Goal: Check status: Check status

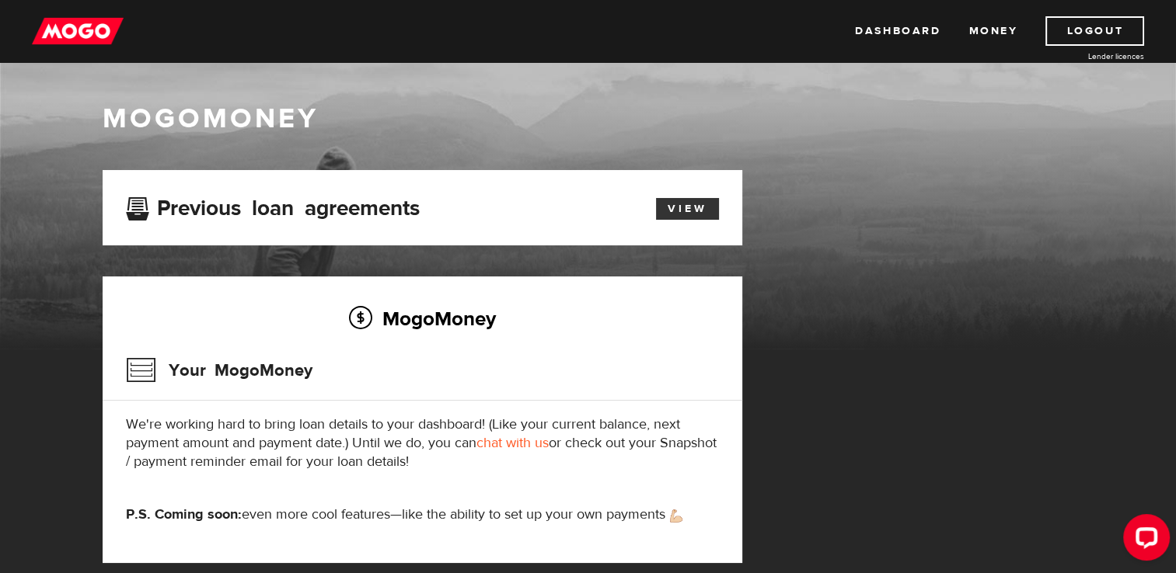
click at [694, 208] on link "View" at bounding box center [687, 209] width 63 height 22
click at [883, 33] on link "Dashboard" at bounding box center [897, 31] width 85 height 30
click at [883, 28] on link "Dashboard" at bounding box center [897, 31] width 85 height 30
click at [674, 201] on link "View" at bounding box center [687, 209] width 63 height 22
